Goal: Task Accomplishment & Management: Manage account settings

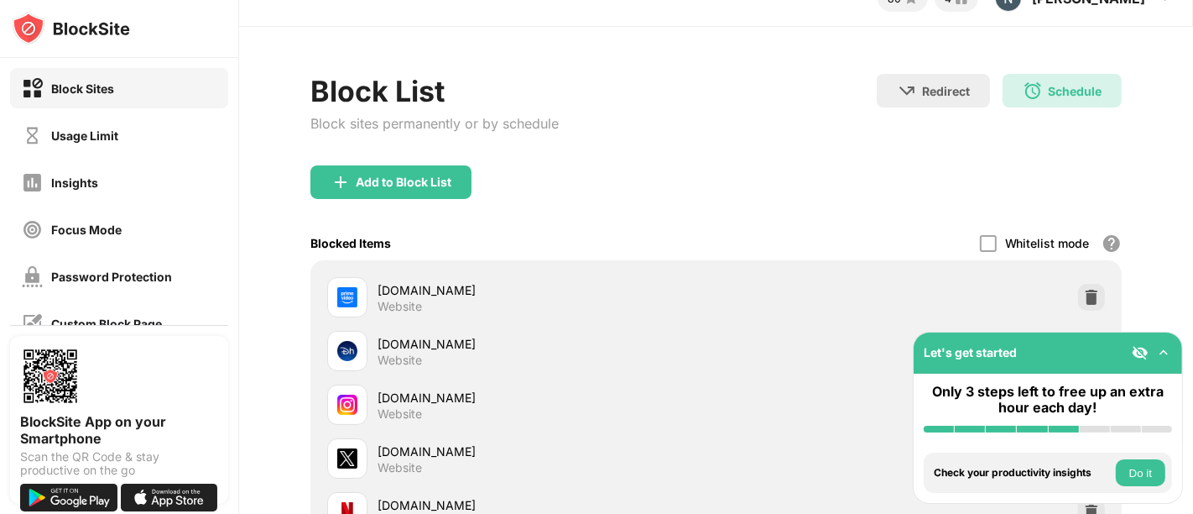
scroll to position [30, 0]
click at [118, 130] on div "Usage Limit" at bounding box center [84, 135] width 67 height 14
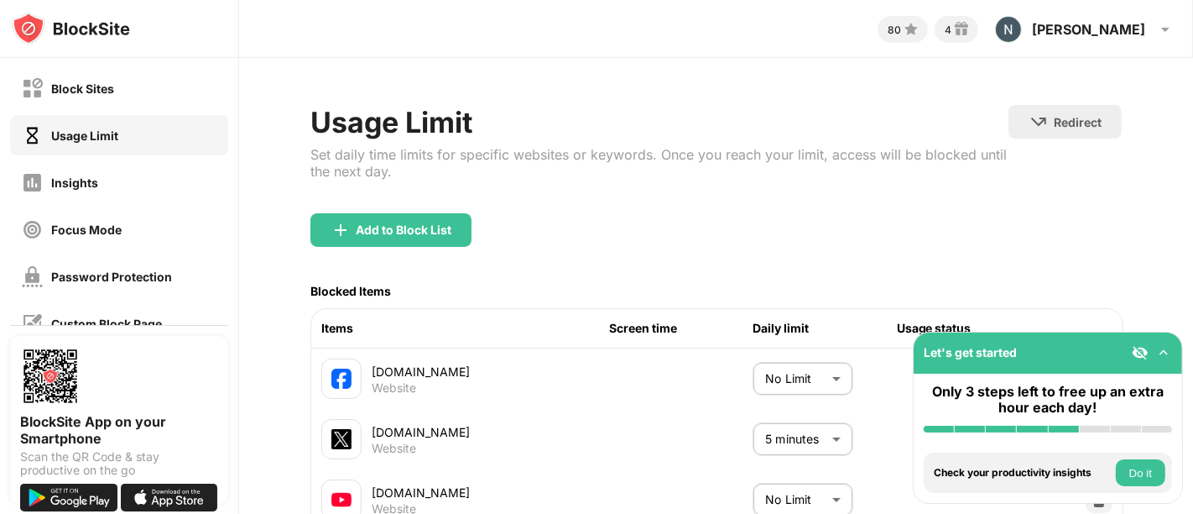
scroll to position [202, 0]
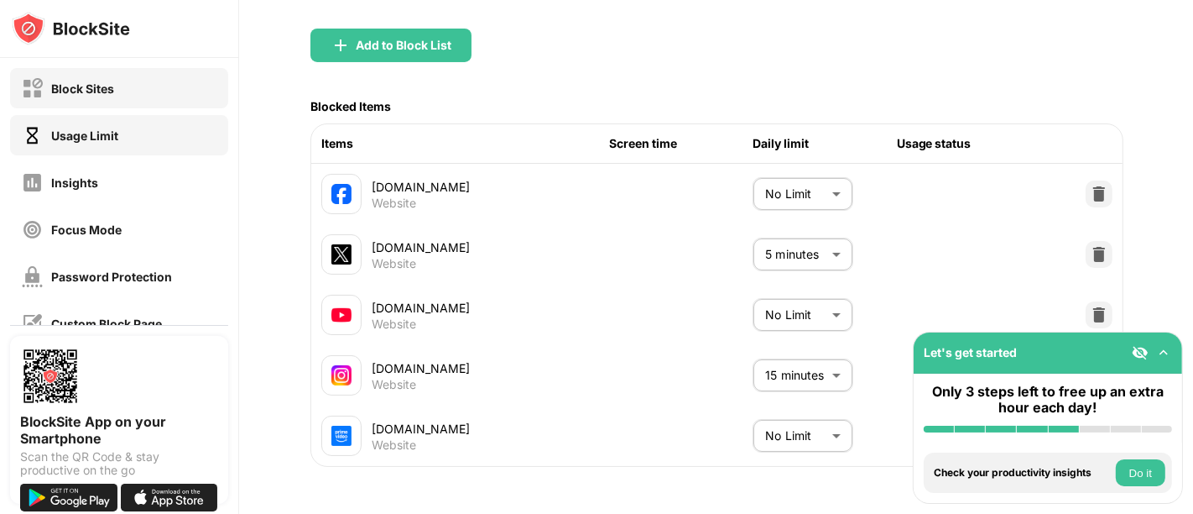
click at [91, 83] on div "Block Sites" at bounding box center [82, 88] width 63 height 14
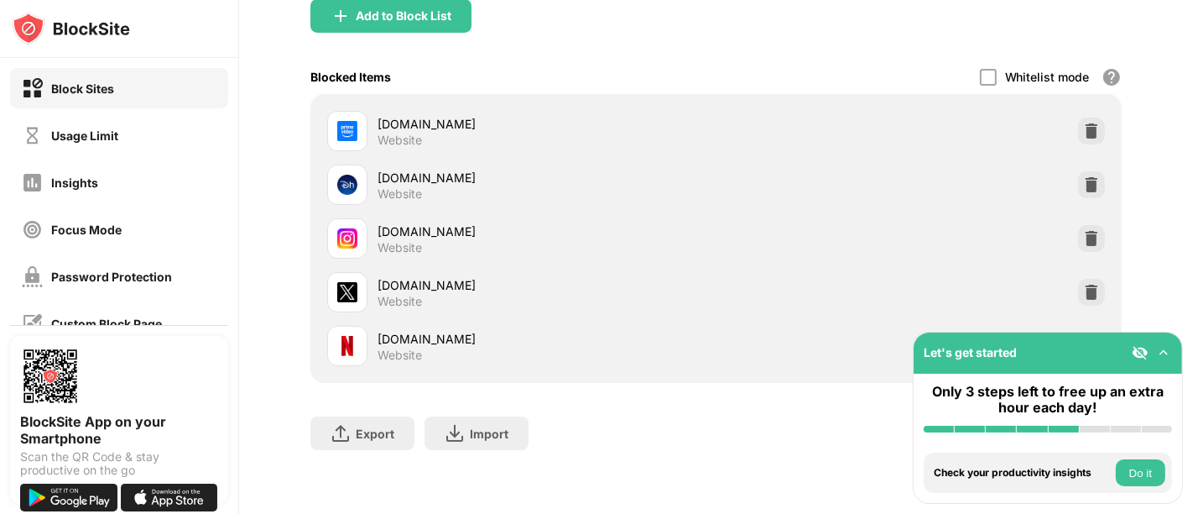
scroll to position [210, 2]
click at [1084, 284] on img at bounding box center [1092, 292] width 17 height 17
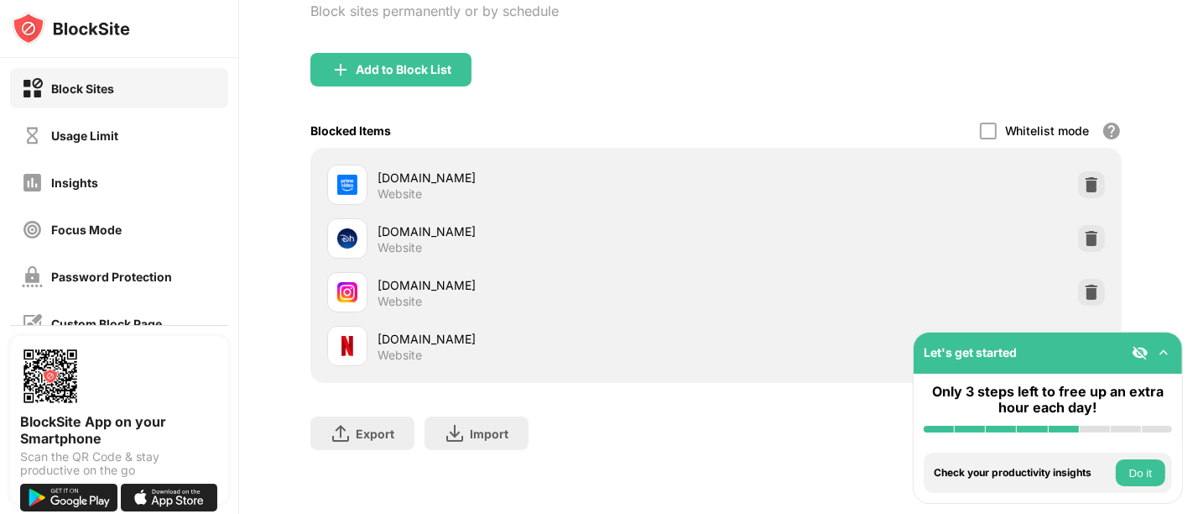
scroll to position [156, 2]
click at [110, 119] on div "Usage Limit" at bounding box center [119, 135] width 218 height 40
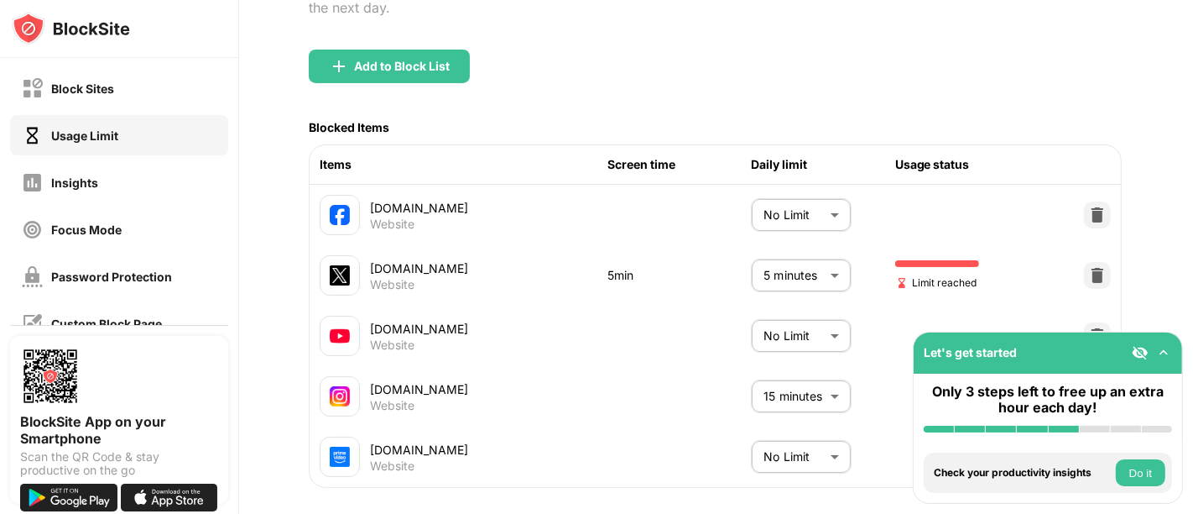
scroll to position [165, 2]
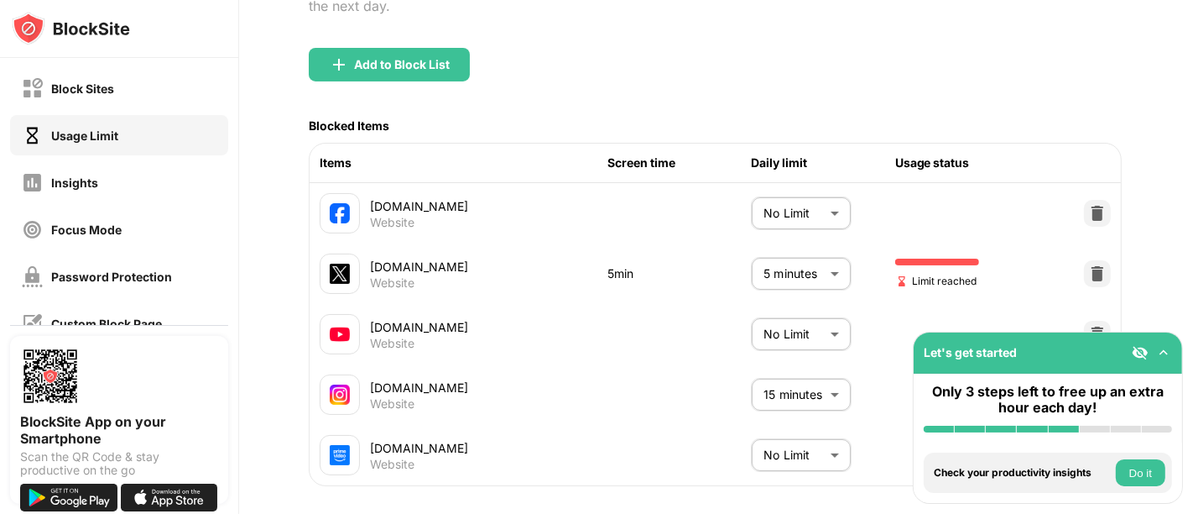
click at [800, 262] on body "Block Sites Usage Limit Insights Focus Mode Password Protection Custom Block Pa…" at bounding box center [596, 257] width 1193 height 514
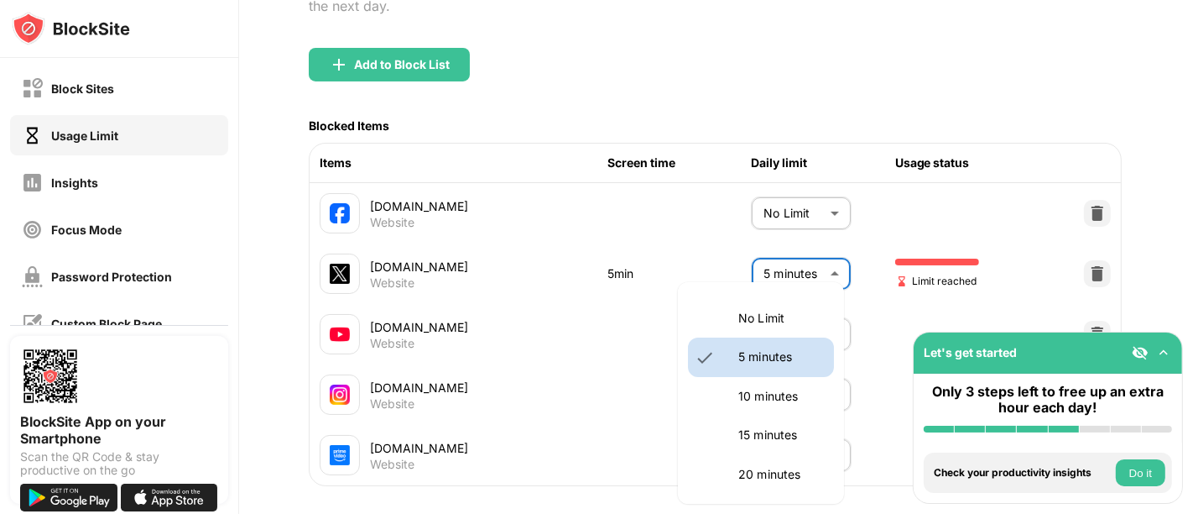
click at [770, 405] on p "10 minutes" at bounding box center [782, 396] width 86 height 18
type input "**"
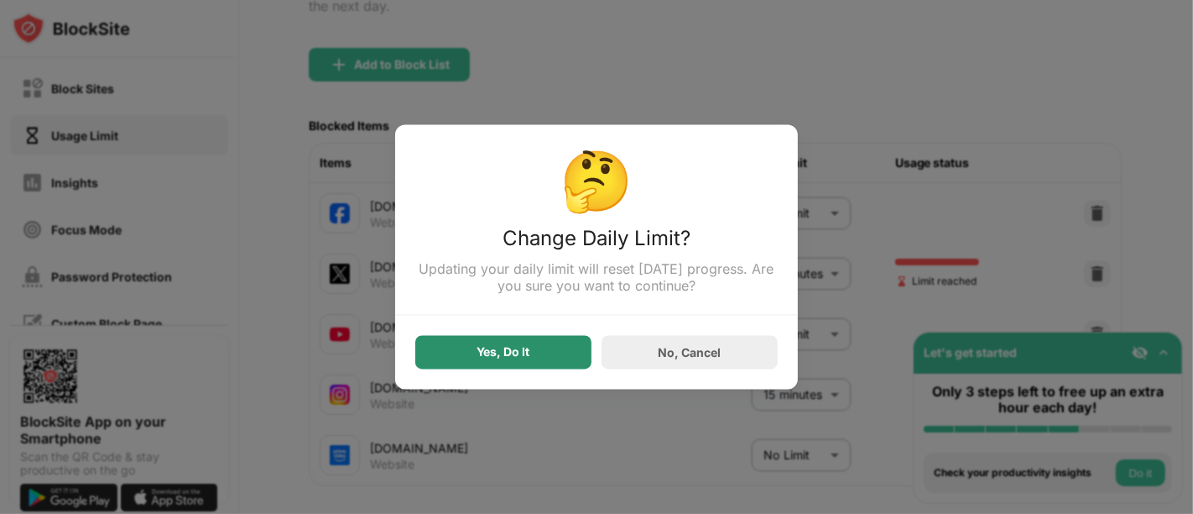
click at [496, 345] on div "Yes, Do It" at bounding box center [503, 353] width 176 height 34
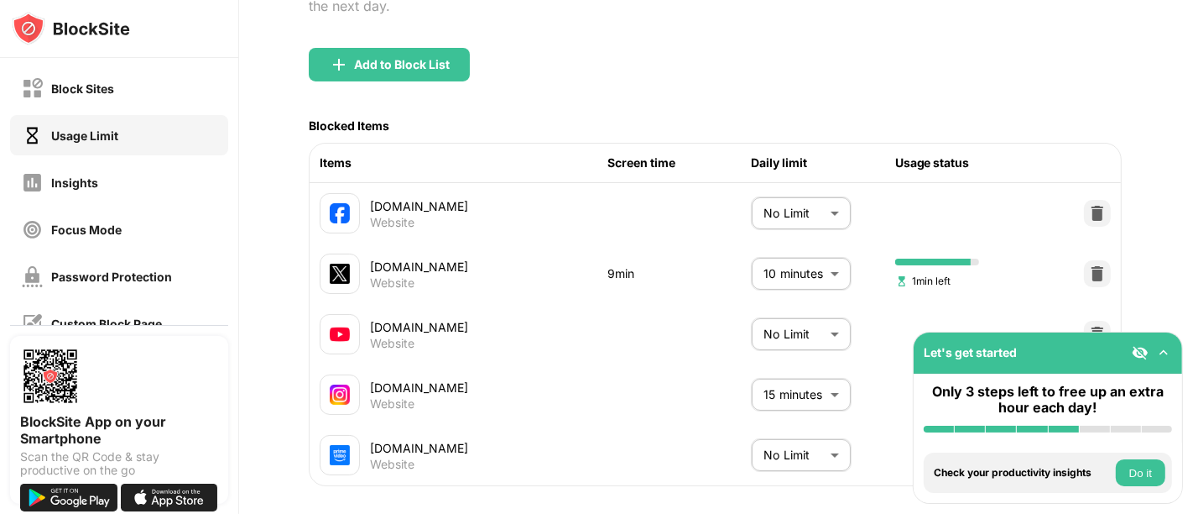
scroll to position [202, 2]
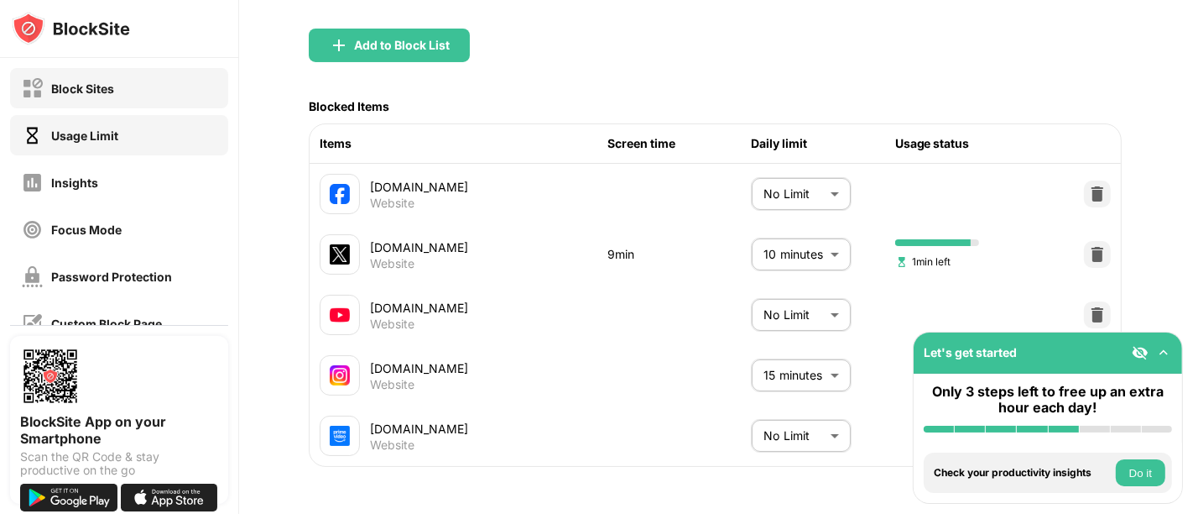
click at [48, 85] on div "Block Sites" at bounding box center [68, 88] width 92 height 21
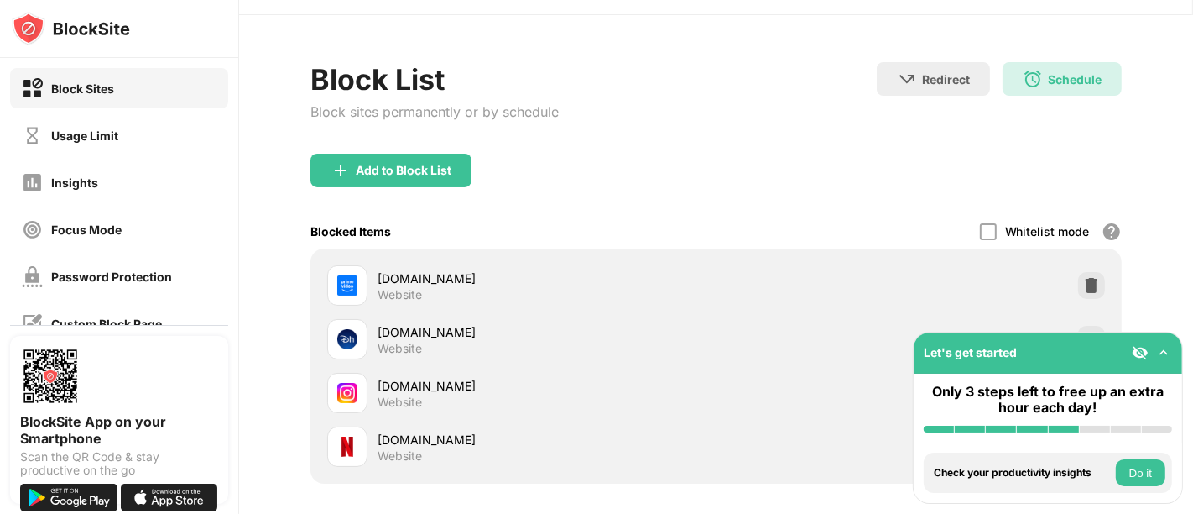
scroll to position [40, 2]
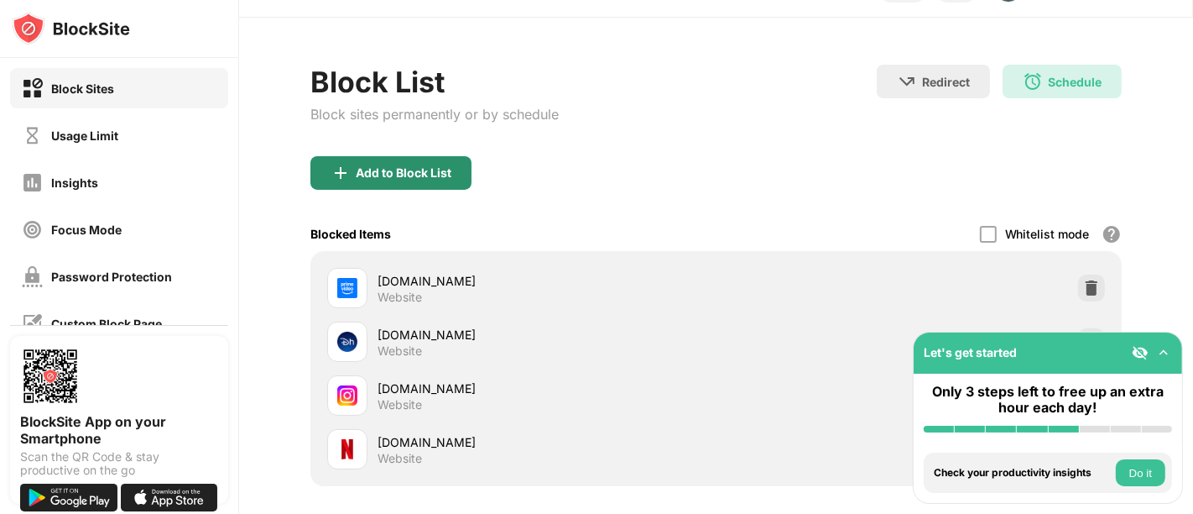
click at [364, 157] on div "Add to Block List" at bounding box center [391, 173] width 161 height 34
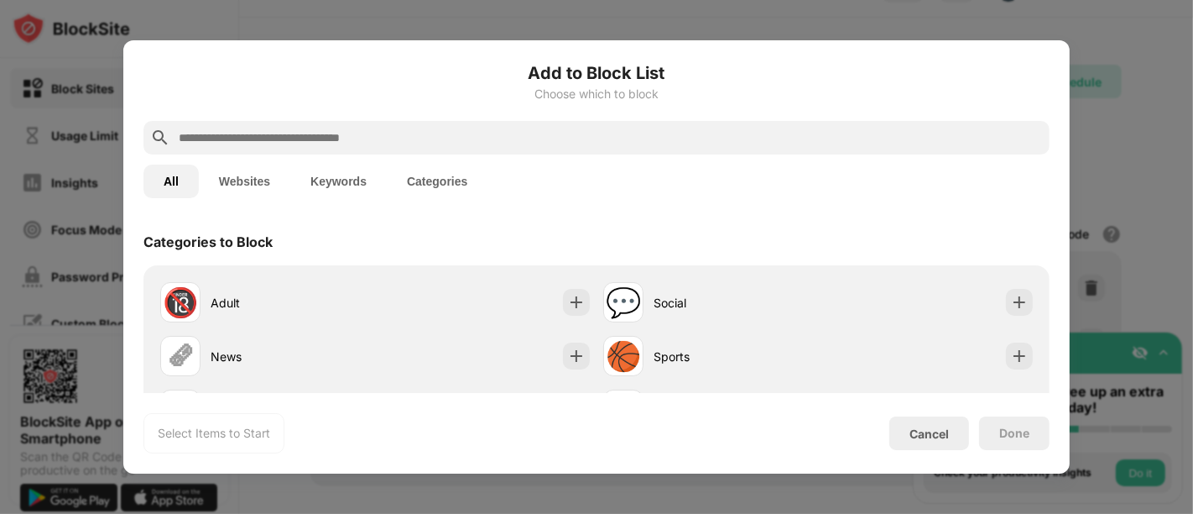
click at [305, 130] on input "text" at bounding box center [610, 138] width 866 height 20
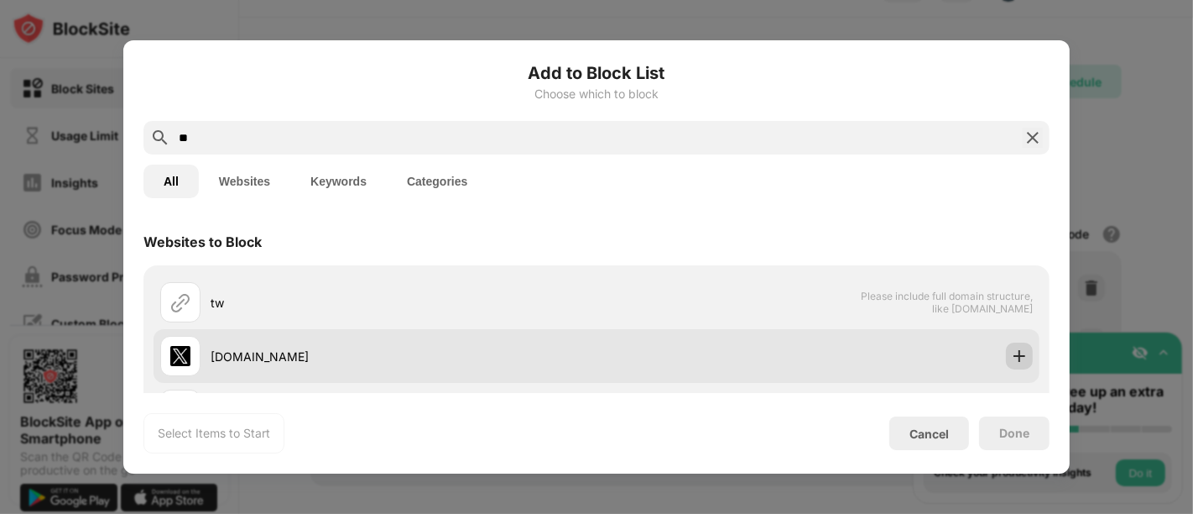
type input "**"
click at [1015, 349] on div at bounding box center [1019, 355] width 27 height 27
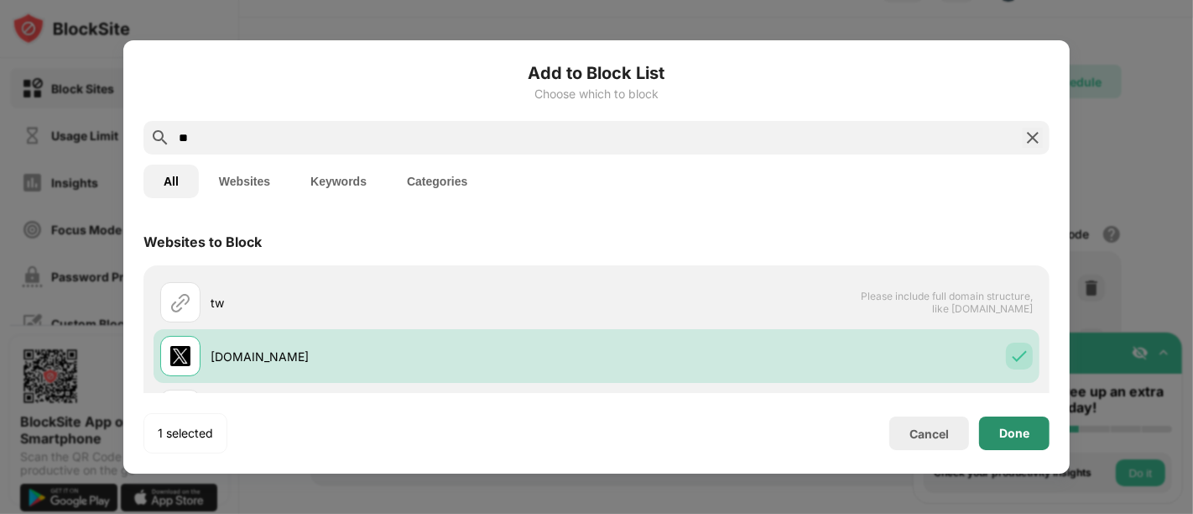
click at [1033, 426] on div "Done" at bounding box center [1014, 433] width 71 height 34
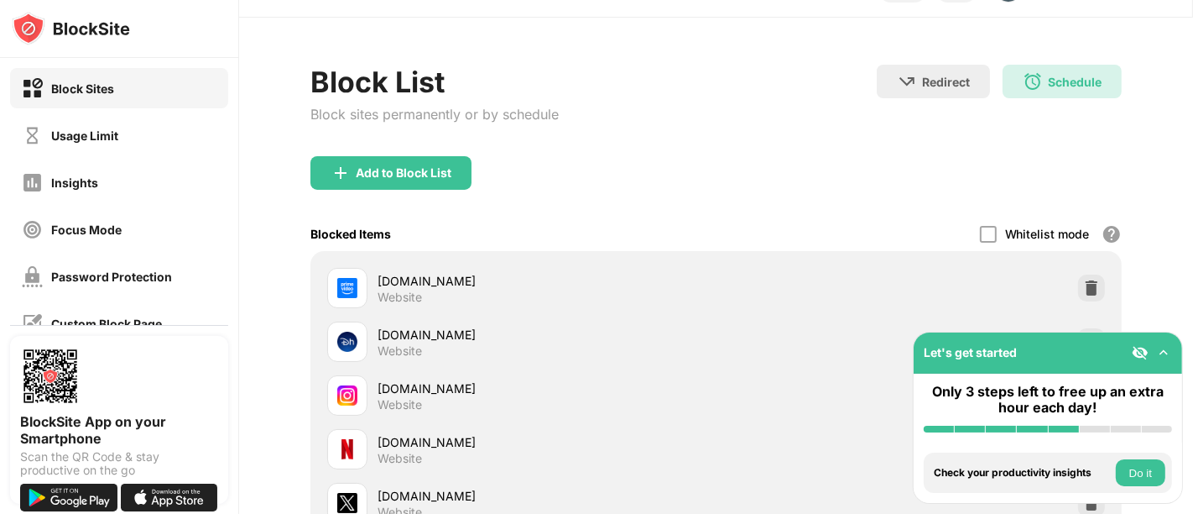
scroll to position [210, 14]
